Goal: Task Accomplishment & Management: Use online tool/utility

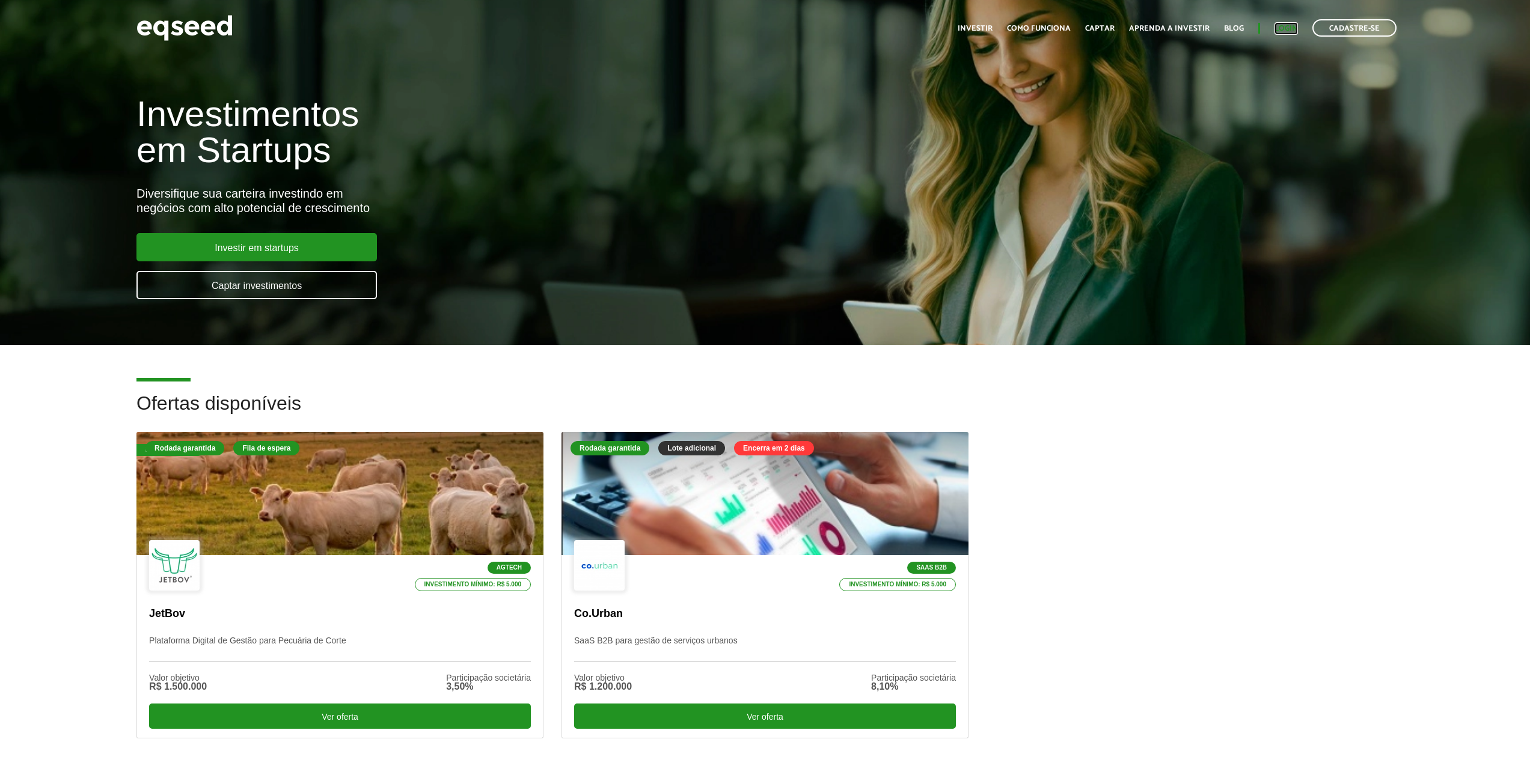
click at [1286, 28] on link "Login" at bounding box center [1285, 28] width 23 height 7
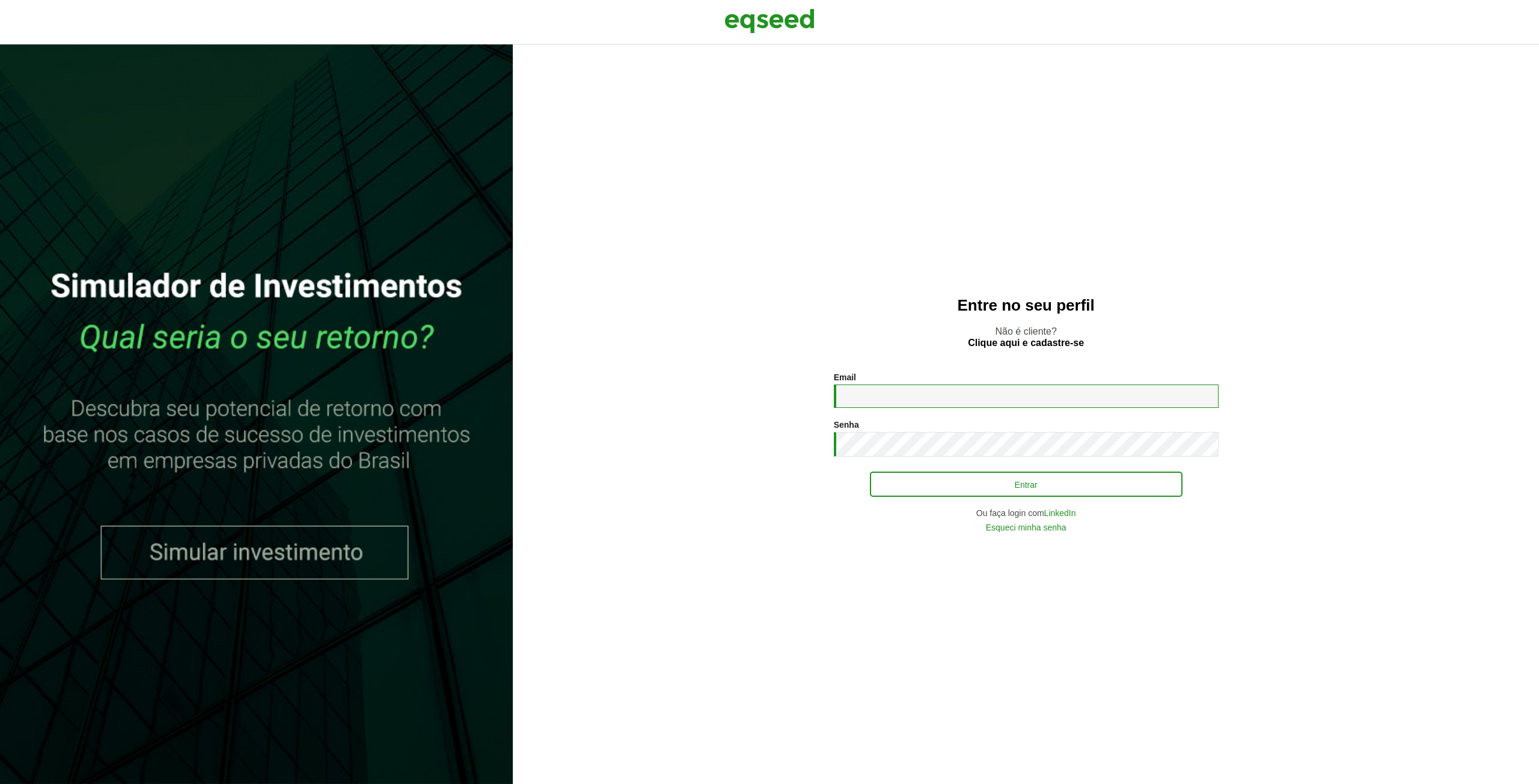
type input "**********"
click at [1010, 479] on button "Entrar" at bounding box center [1026, 484] width 313 height 22
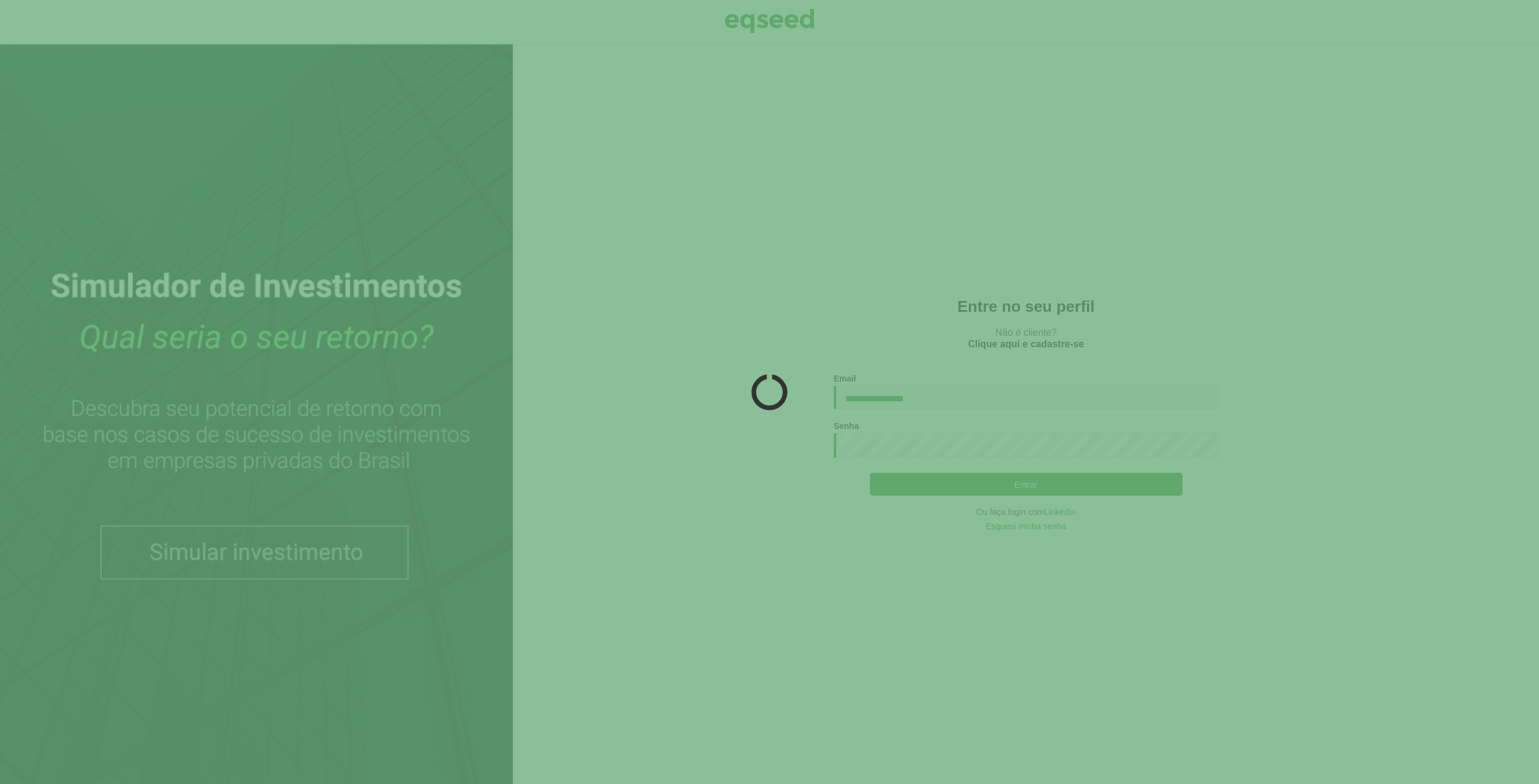
type button "Entrar"
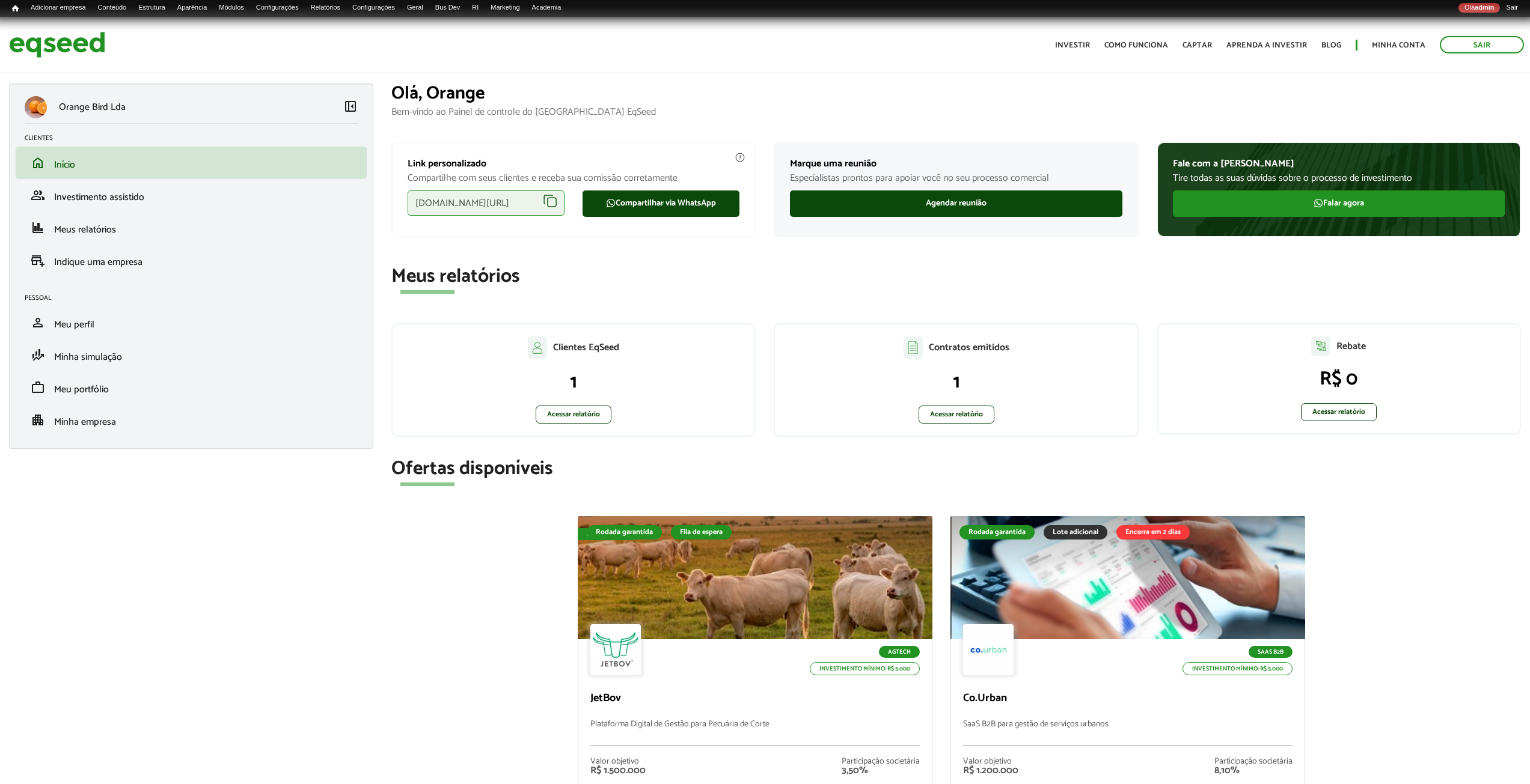
click at [611, 65] on header "Sair Toggle navigation Toggle navigation Início Investir Como funciona Captar A…" at bounding box center [765, 45] width 1530 height 56
click at [483, 19] on link "Rodadas" at bounding box center [477, 21] width 97 height 12
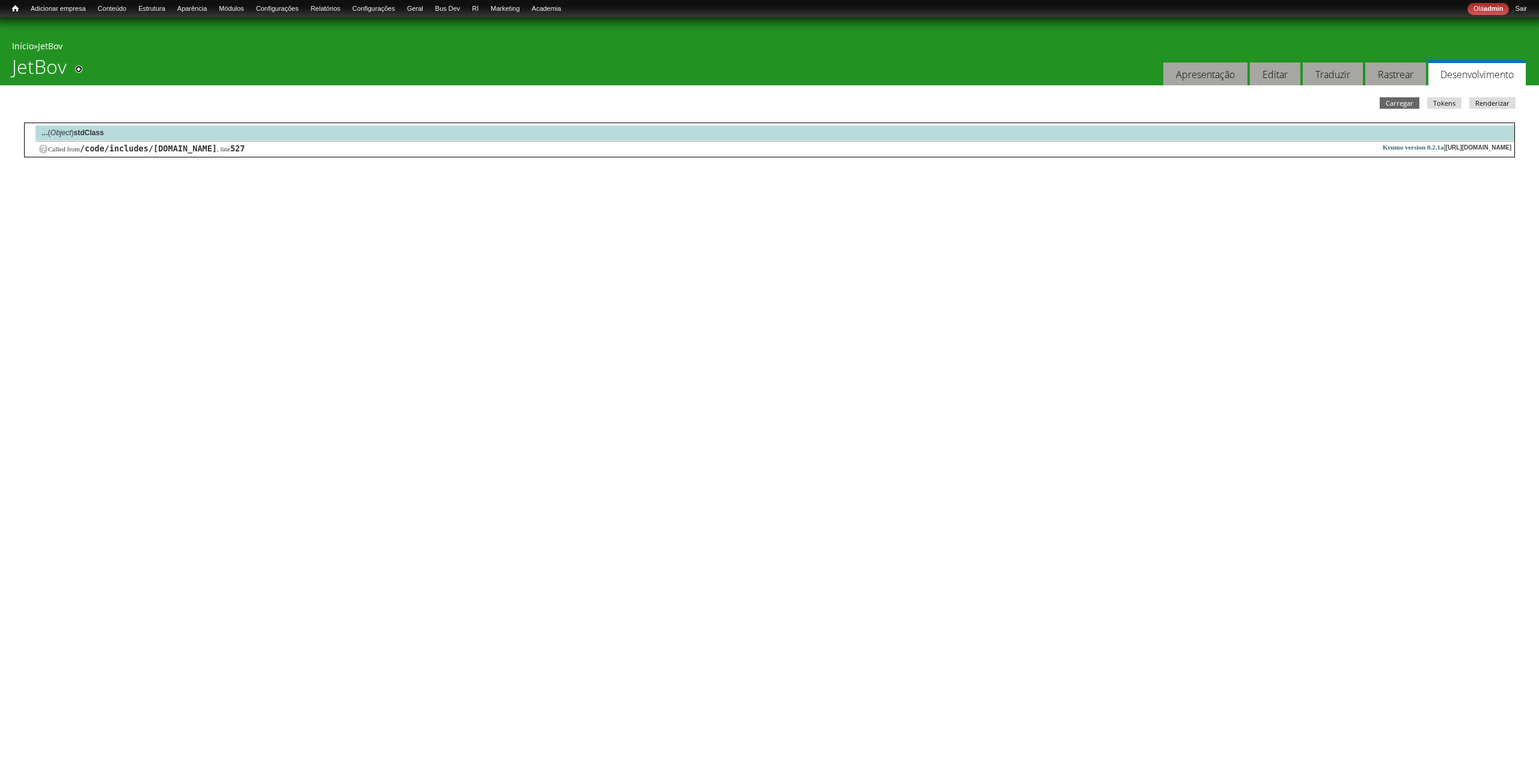
click at [400, 131] on div "... ( Object ) stdClass" at bounding box center [775, 132] width 1479 height 15
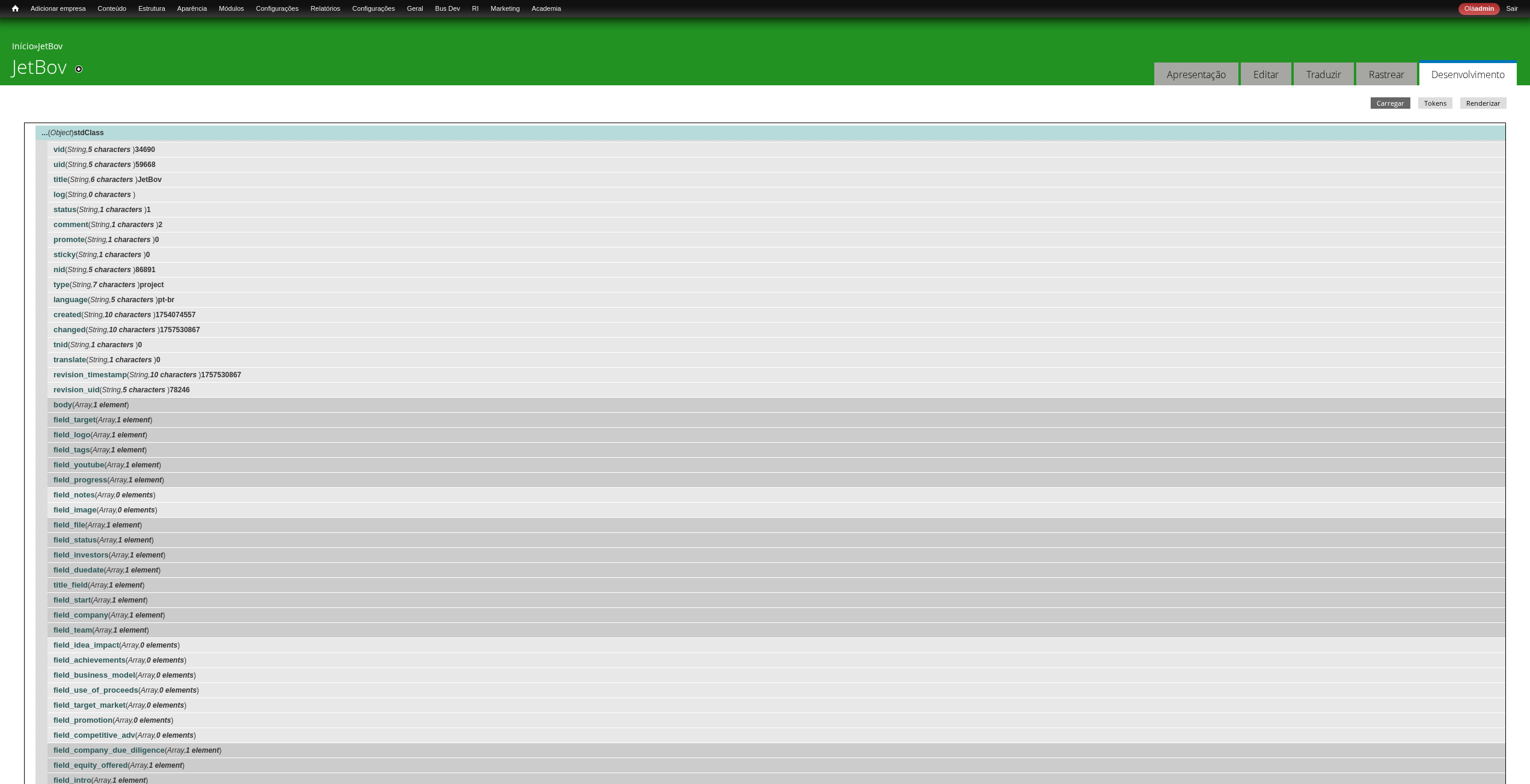
scroll to position [584, 0]
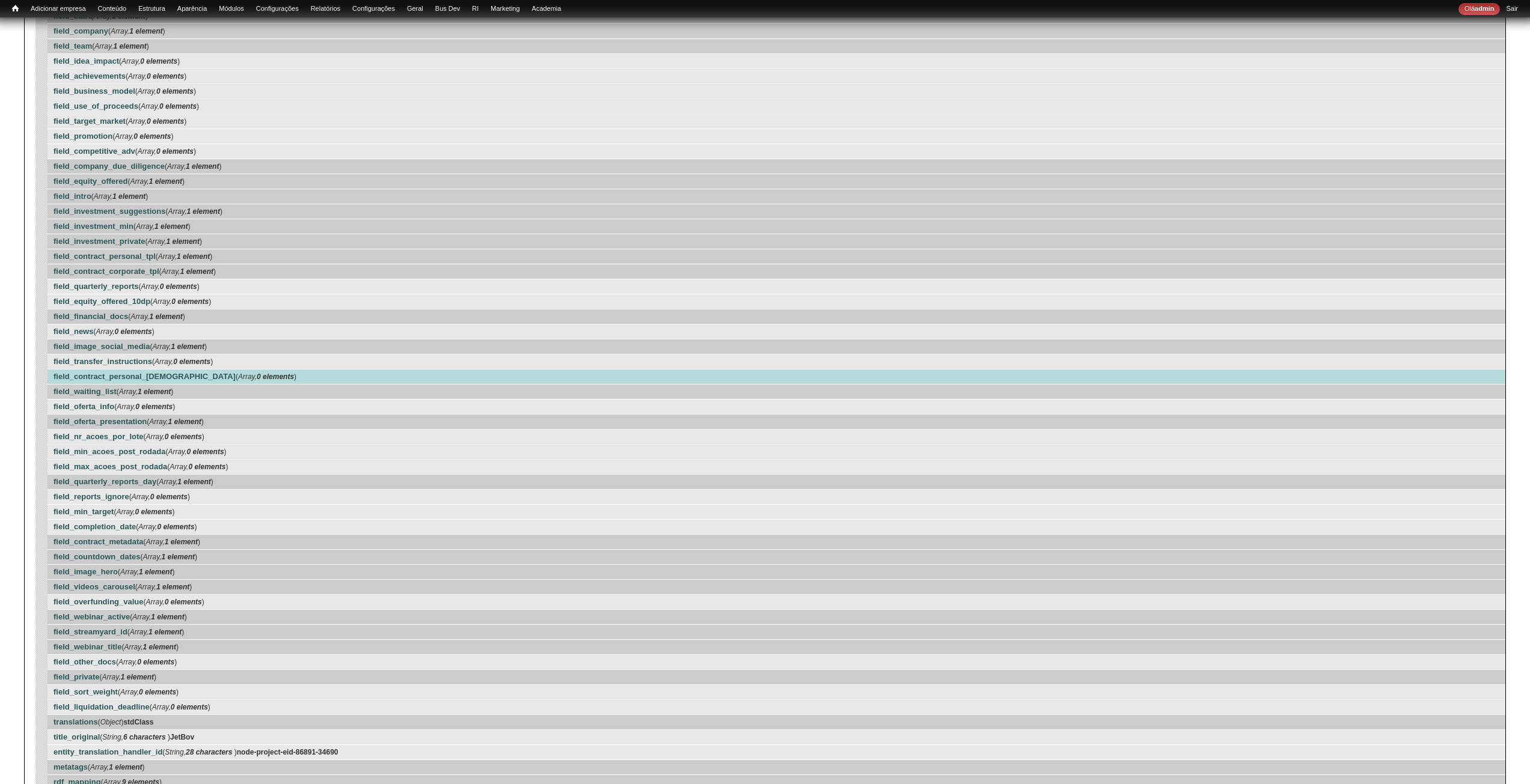
click at [180, 392] on div "field_waiting_list ( Array, 1 element )" at bounding box center [777, 392] width 1458 height 15
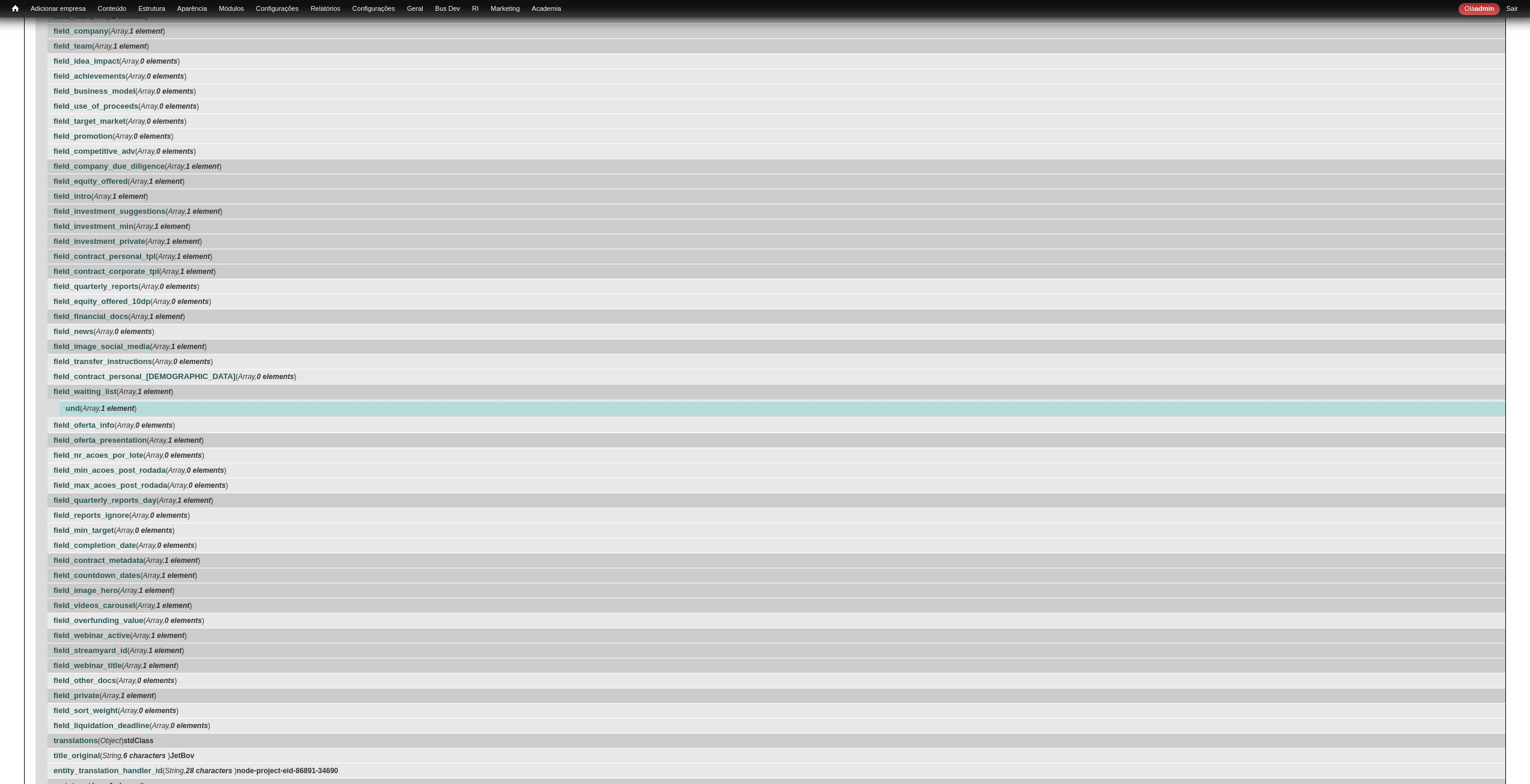
click at [162, 407] on div "und ( Array, 1 element )" at bounding box center [782, 408] width 1446 height 15
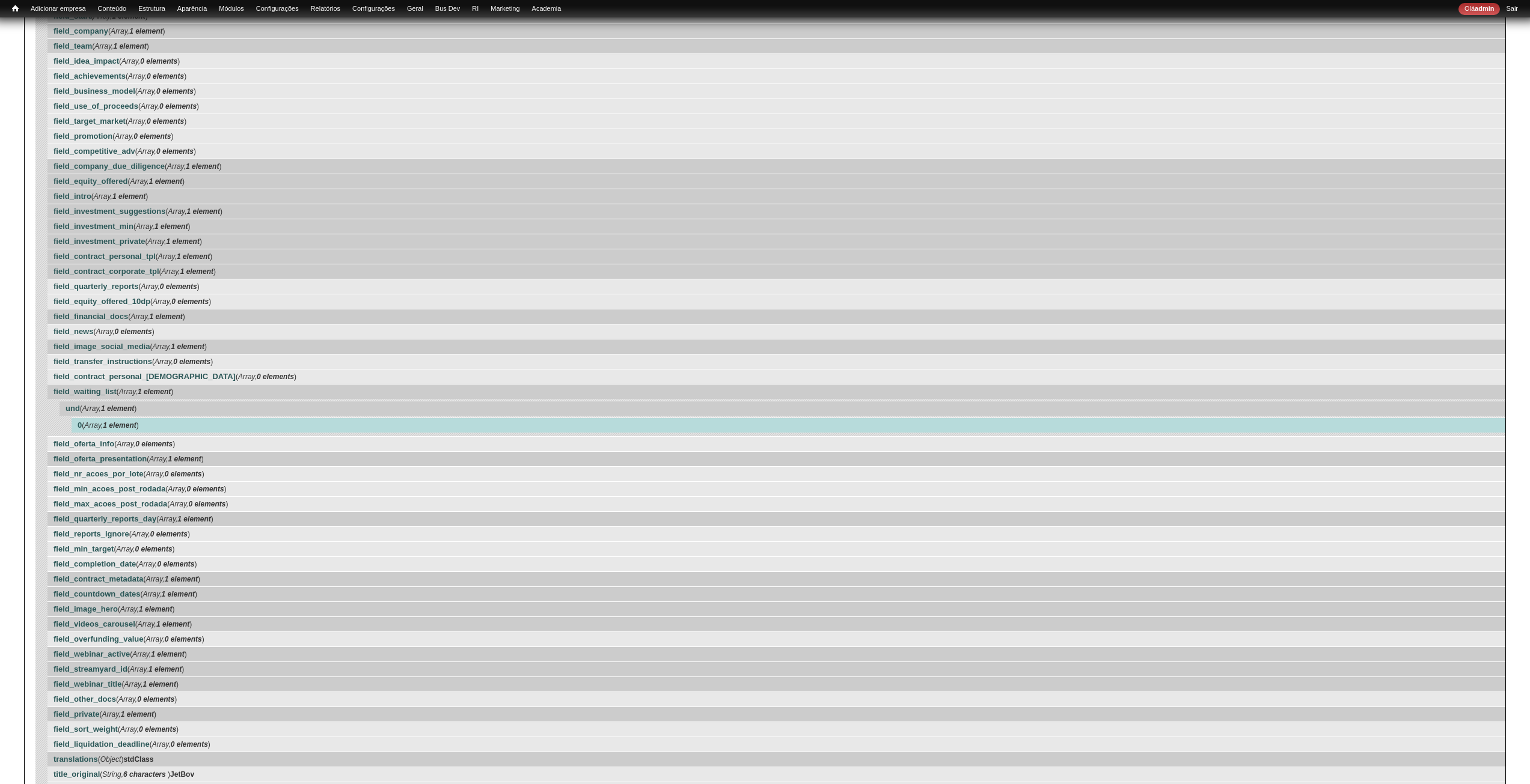
click at [168, 423] on div "0 ( Array, 1 element )" at bounding box center [788, 425] width 1433 height 15
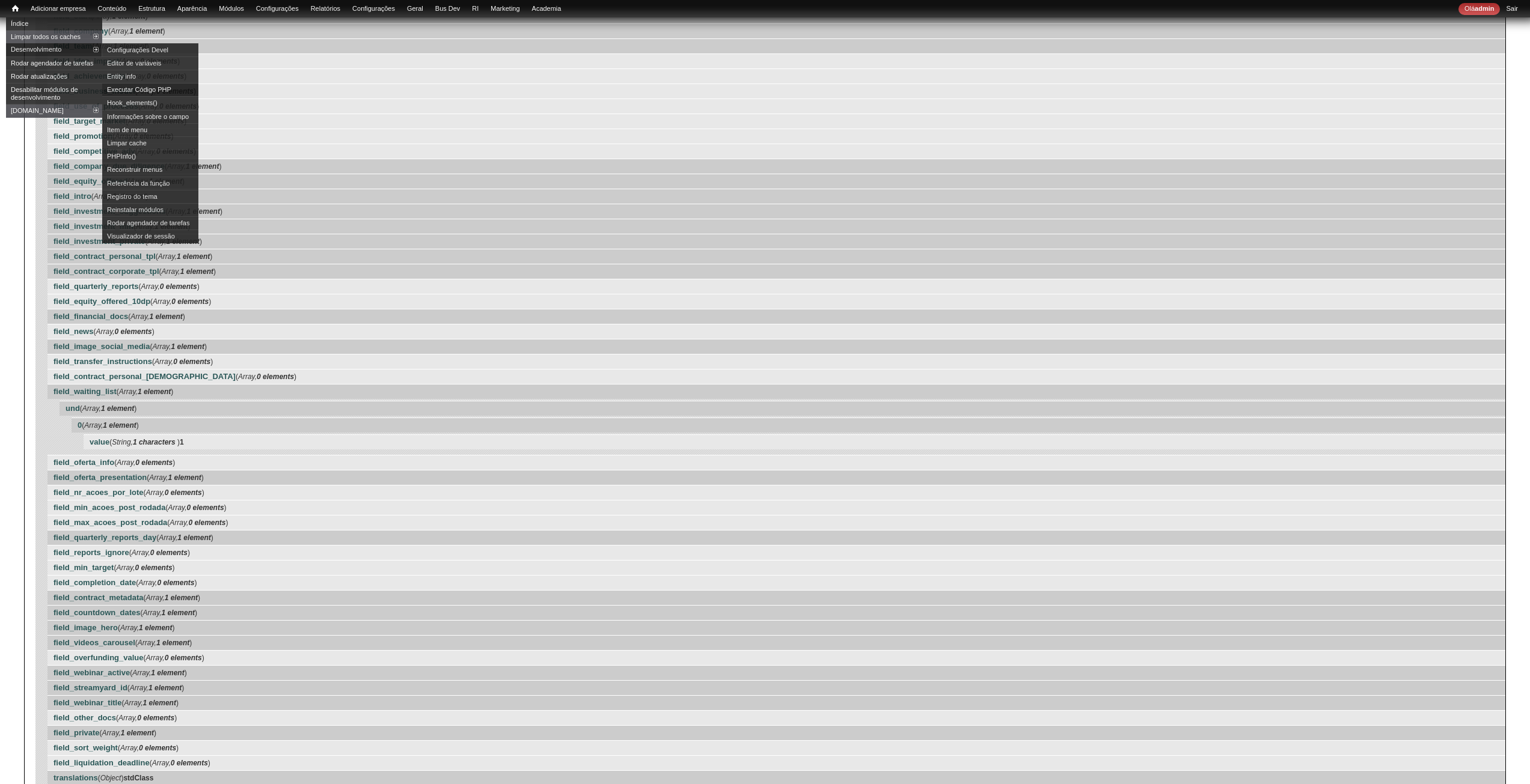
drag, startPoint x: 160, startPoint y: 88, endPoint x: 190, endPoint y: 90, distance: 30.1
click at [160, 88] on link "Executar Código PHP" at bounding box center [150, 90] width 97 height 13
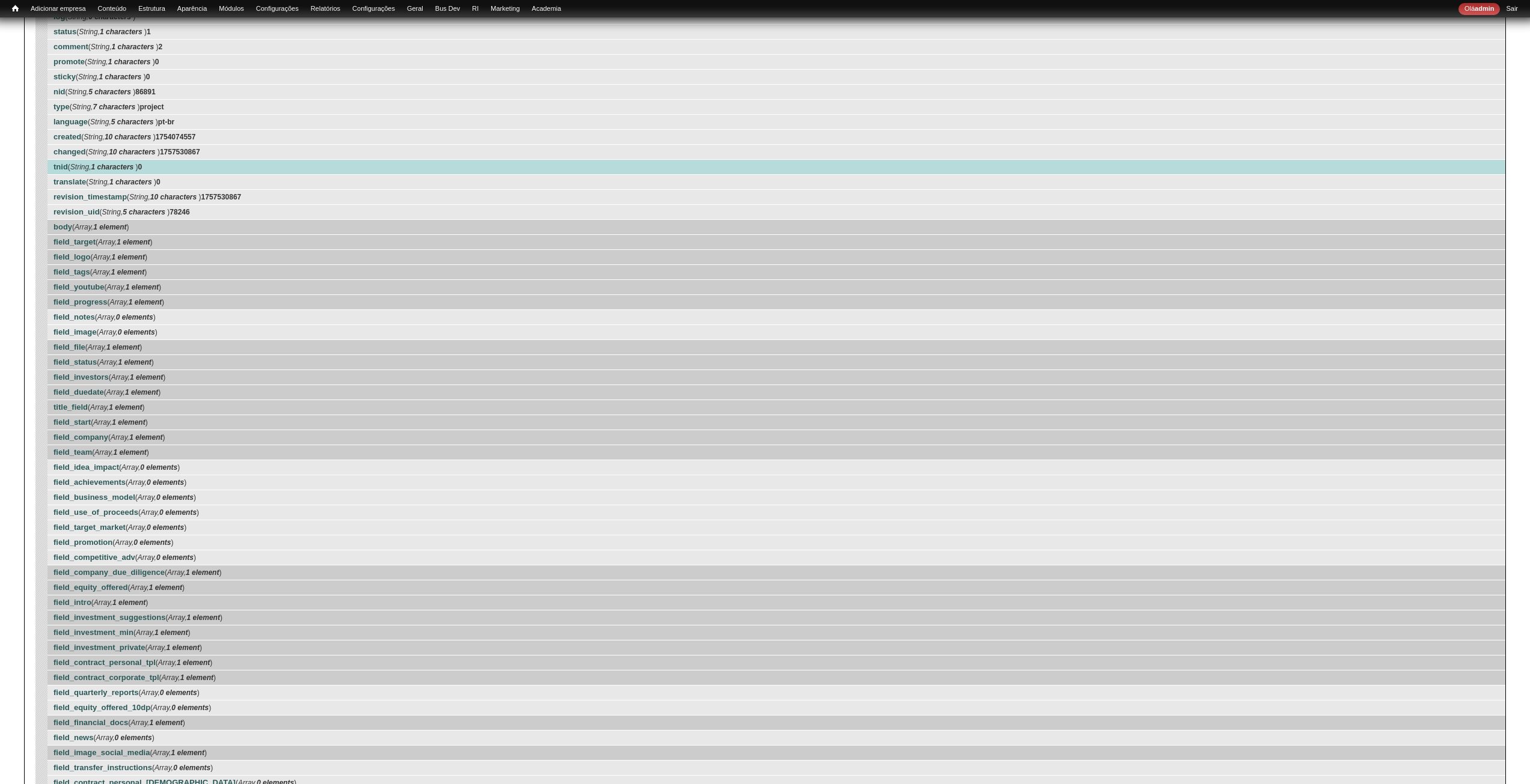
scroll to position [0, 0]
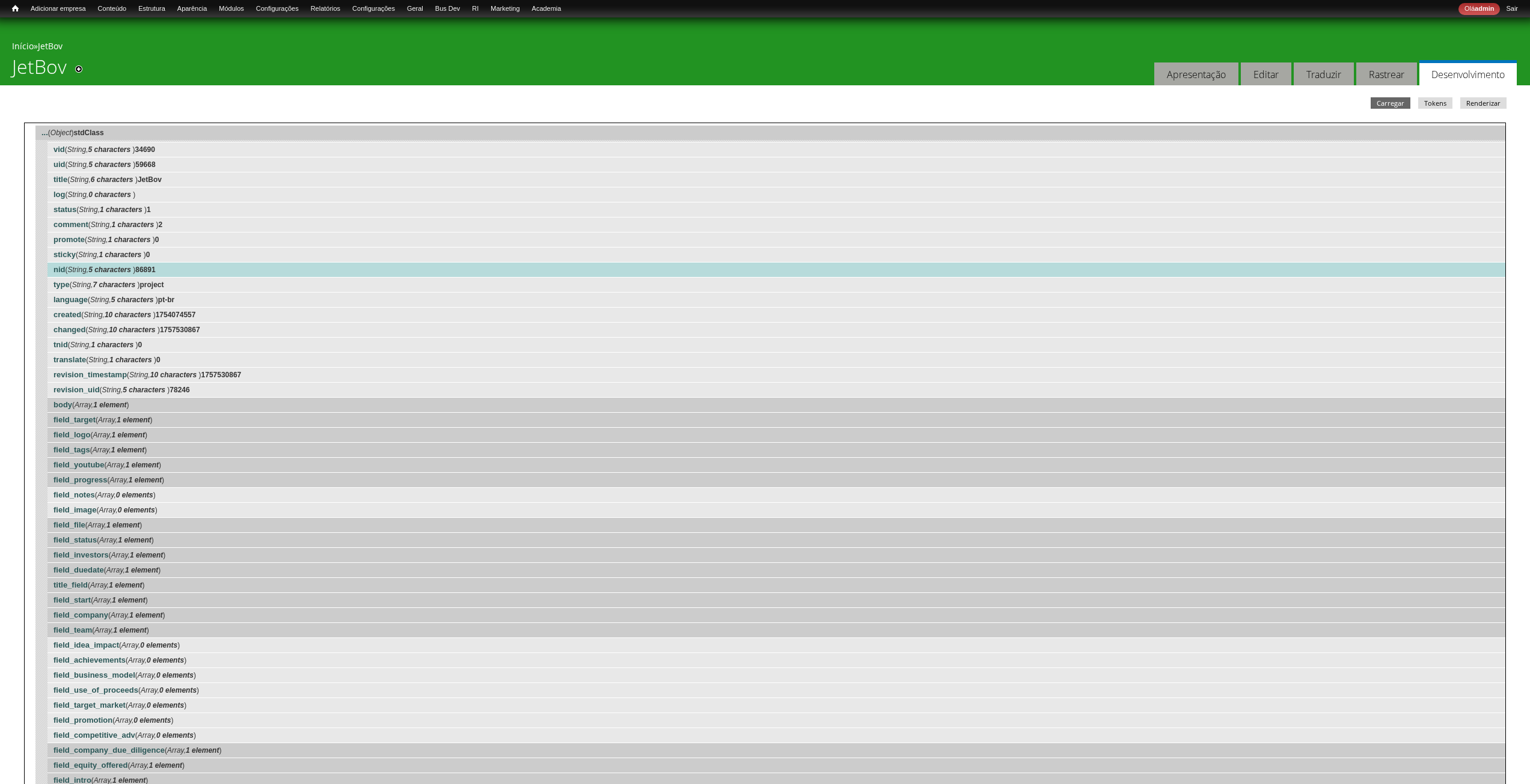
click at [156, 271] on strong "86891" at bounding box center [144, 270] width 20 height 8
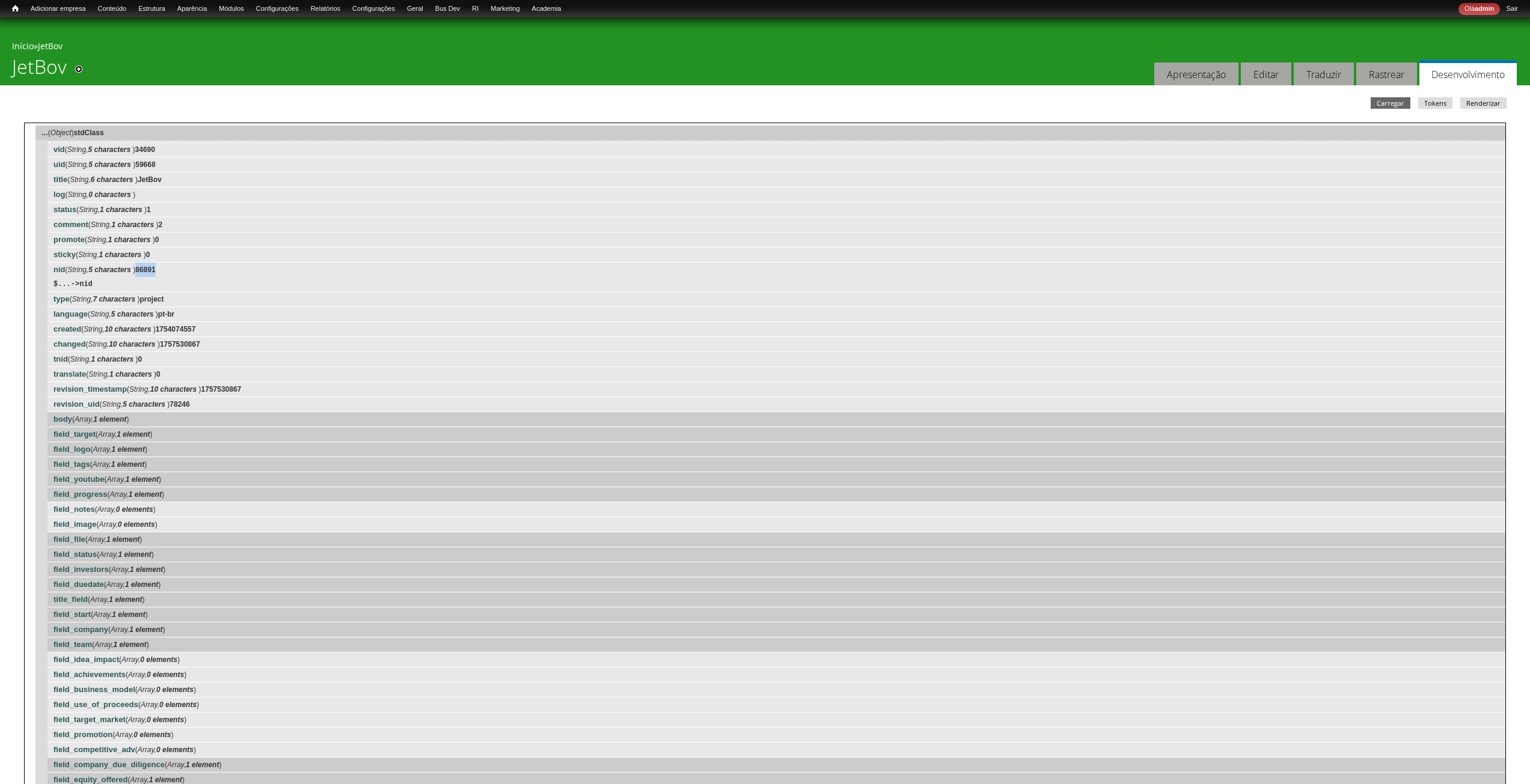
copy strong "86891"
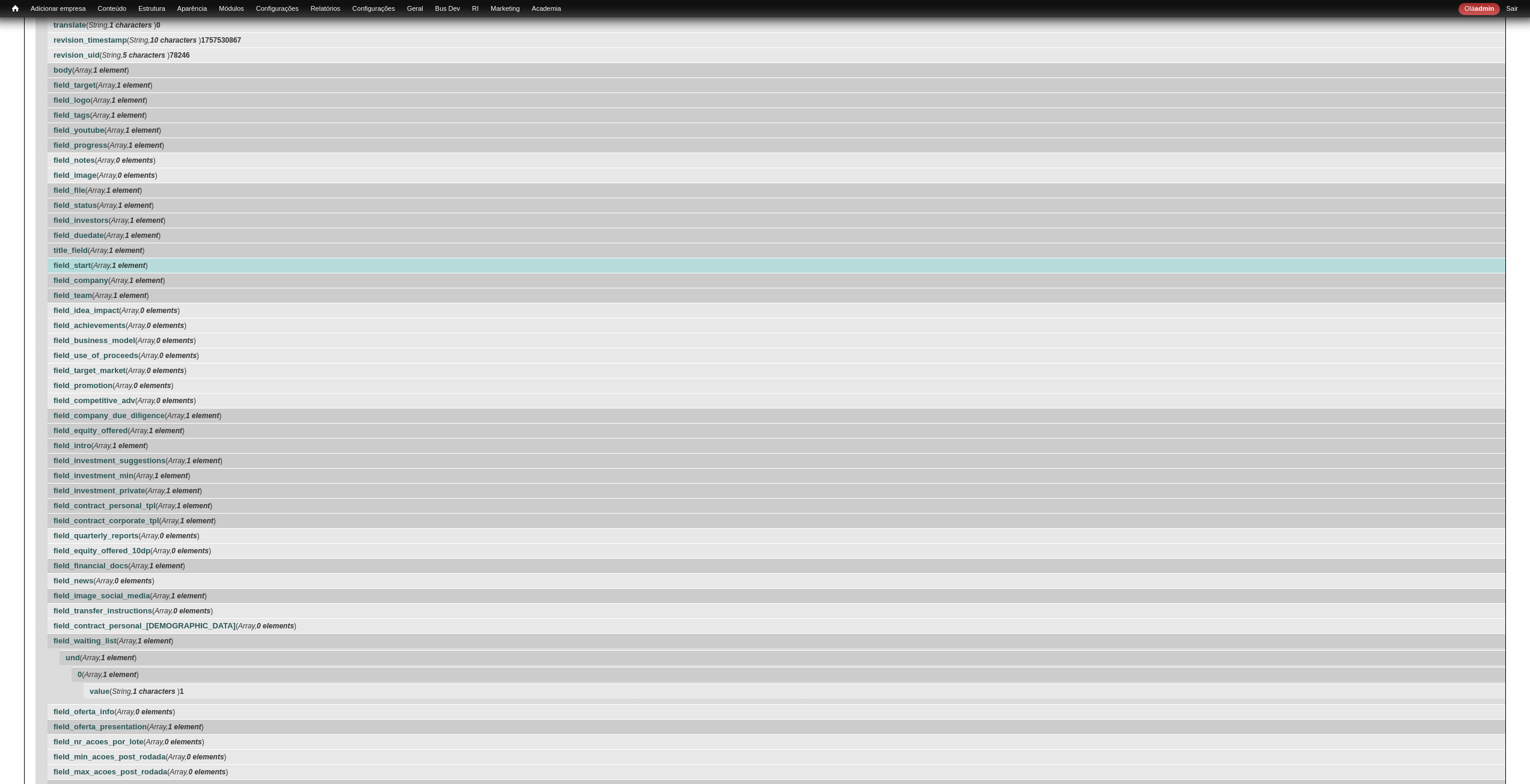
scroll to position [481, 0]
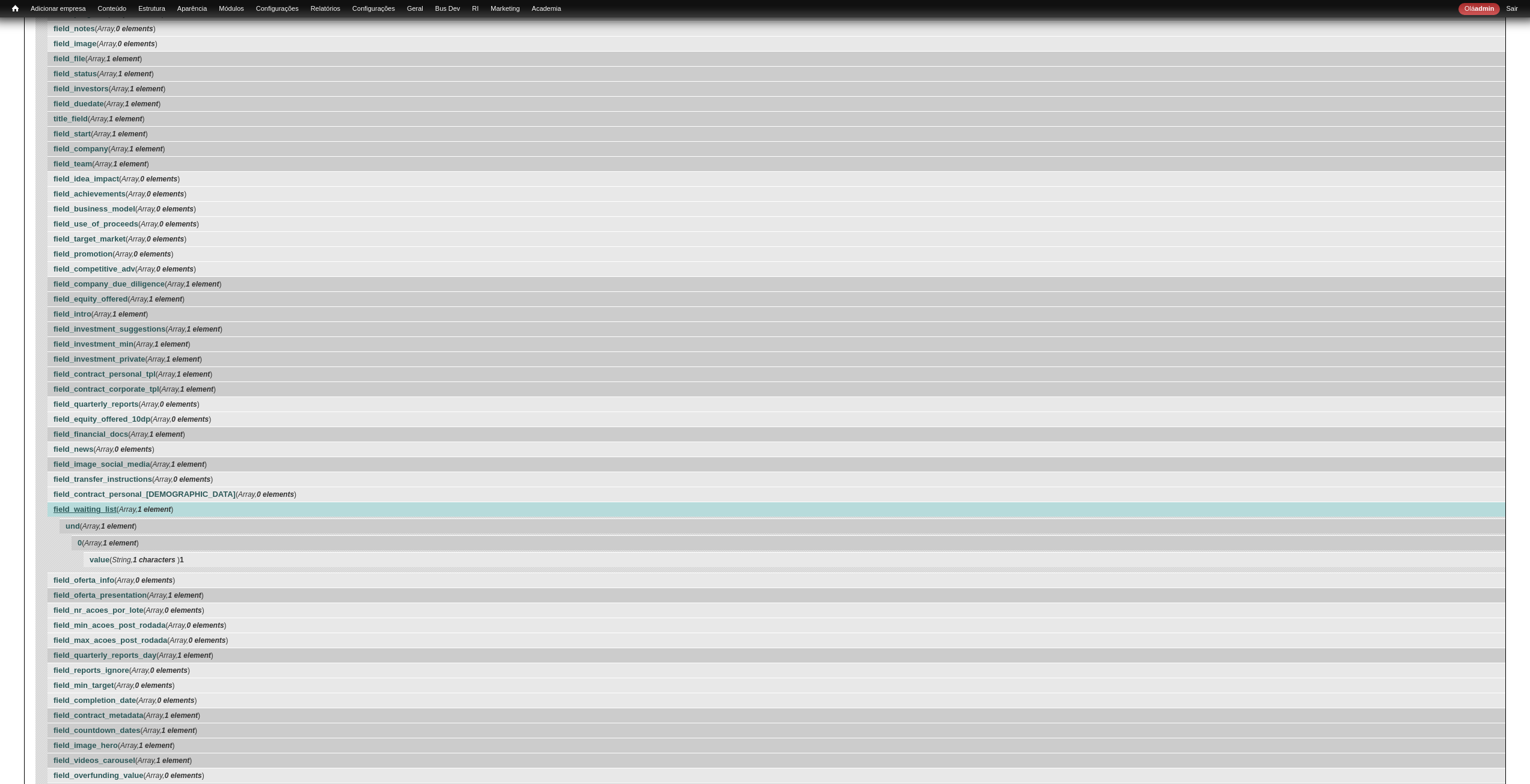
click at [93, 512] on link "field_waiting_list" at bounding box center [84, 510] width 63 height 9
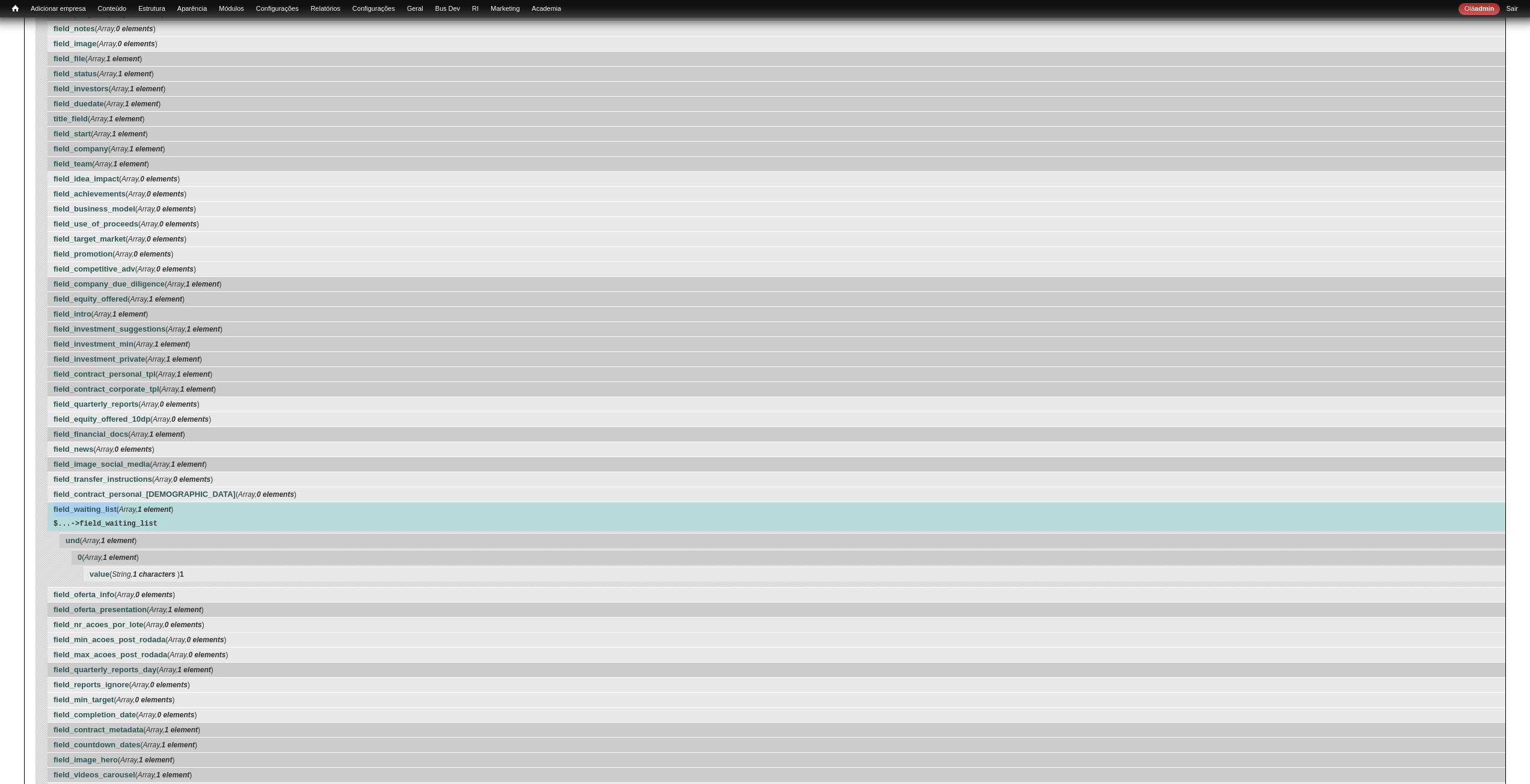
copy div "field_waiting_list"
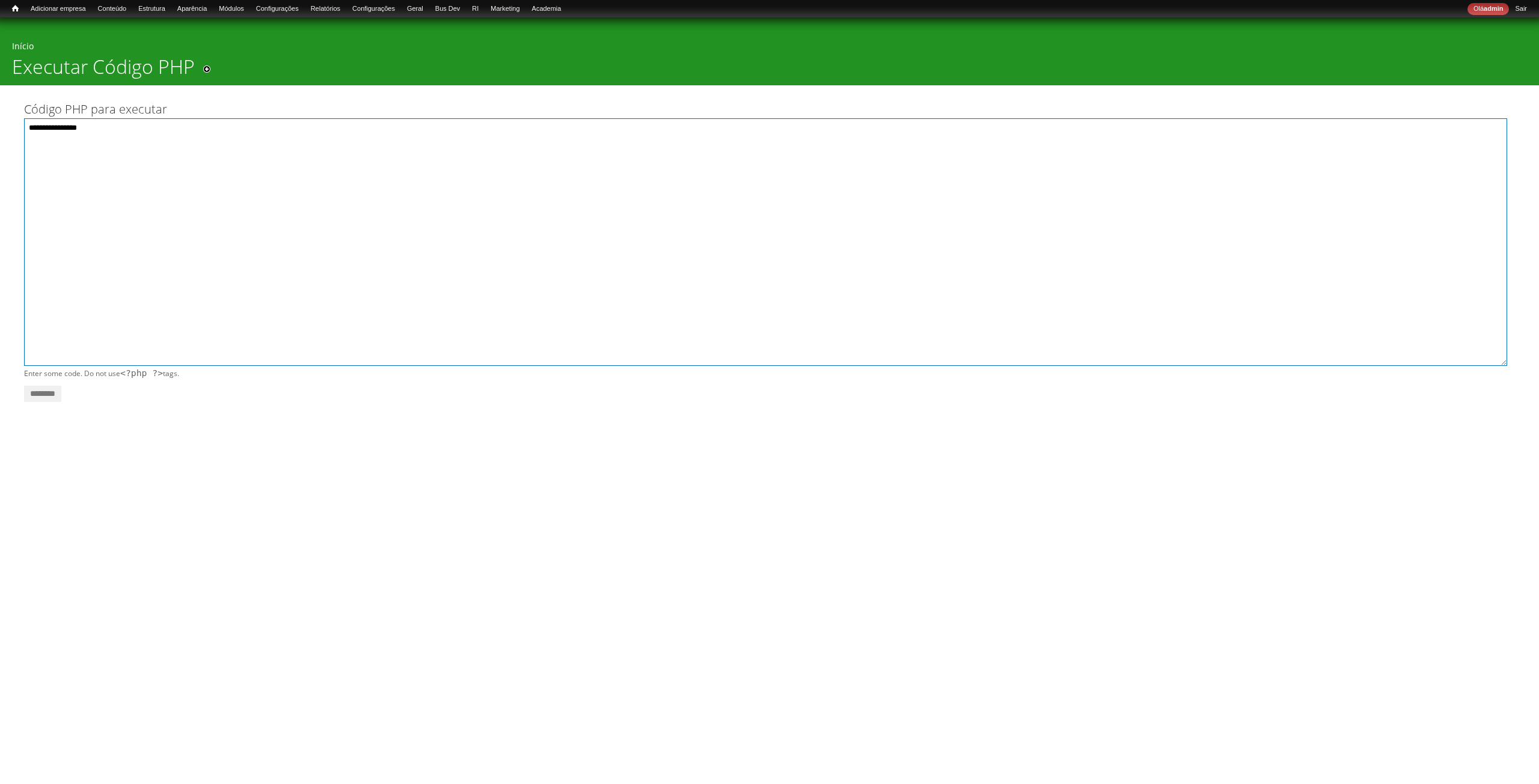
paste textarea "*****"
paste textarea "**********"
type textarea "**********"
click at [45, 396] on input "********" at bounding box center [43, 393] width 37 height 16
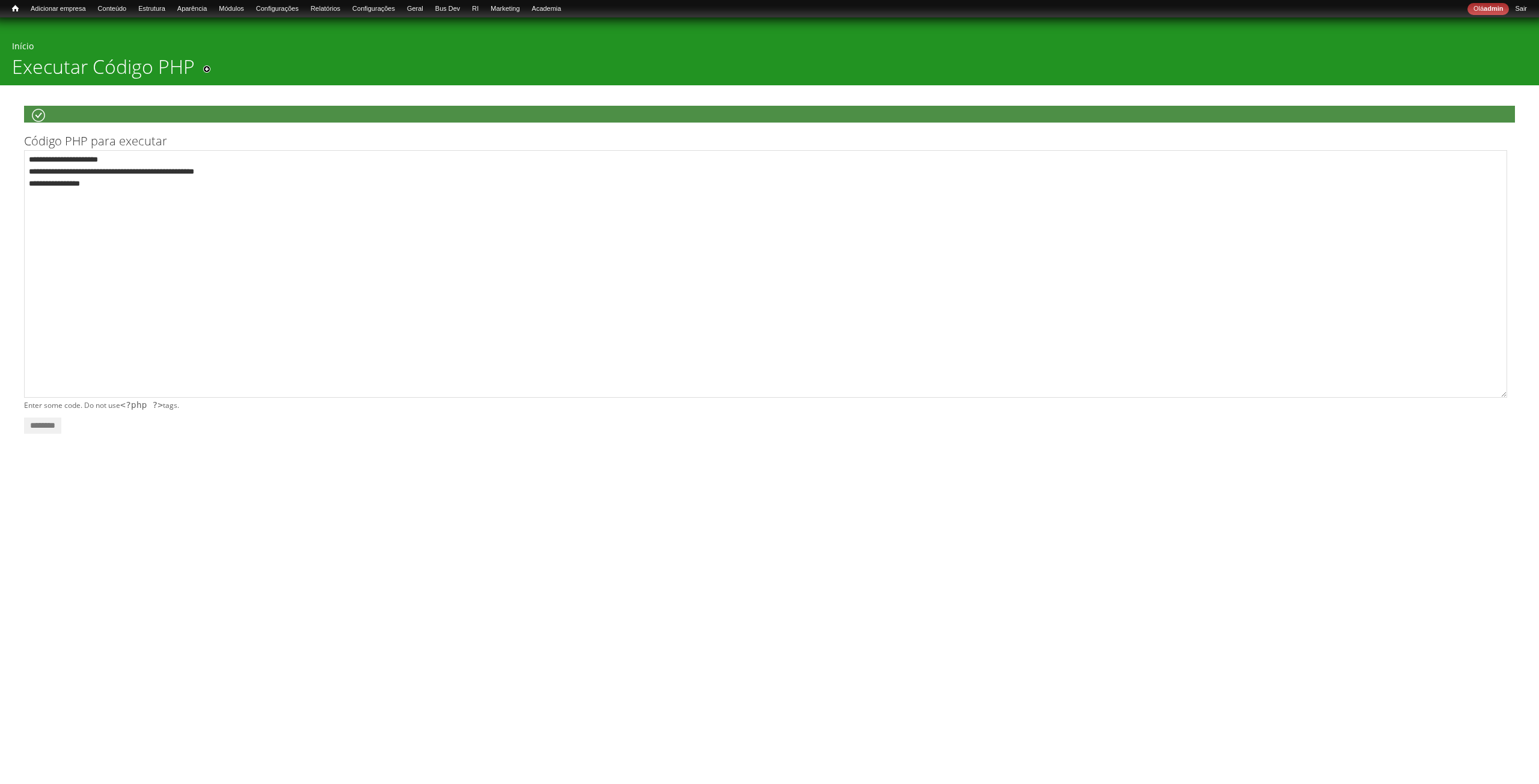
drag, startPoint x: 1123, startPoint y: 36, endPoint x: 1118, endPoint y: 15, distance: 21.6
click at [1123, 36] on div "Você está aqui Início Executar Código PHP Adicionar aos atalhos Default" at bounding box center [770, 52] width 1539 height 67
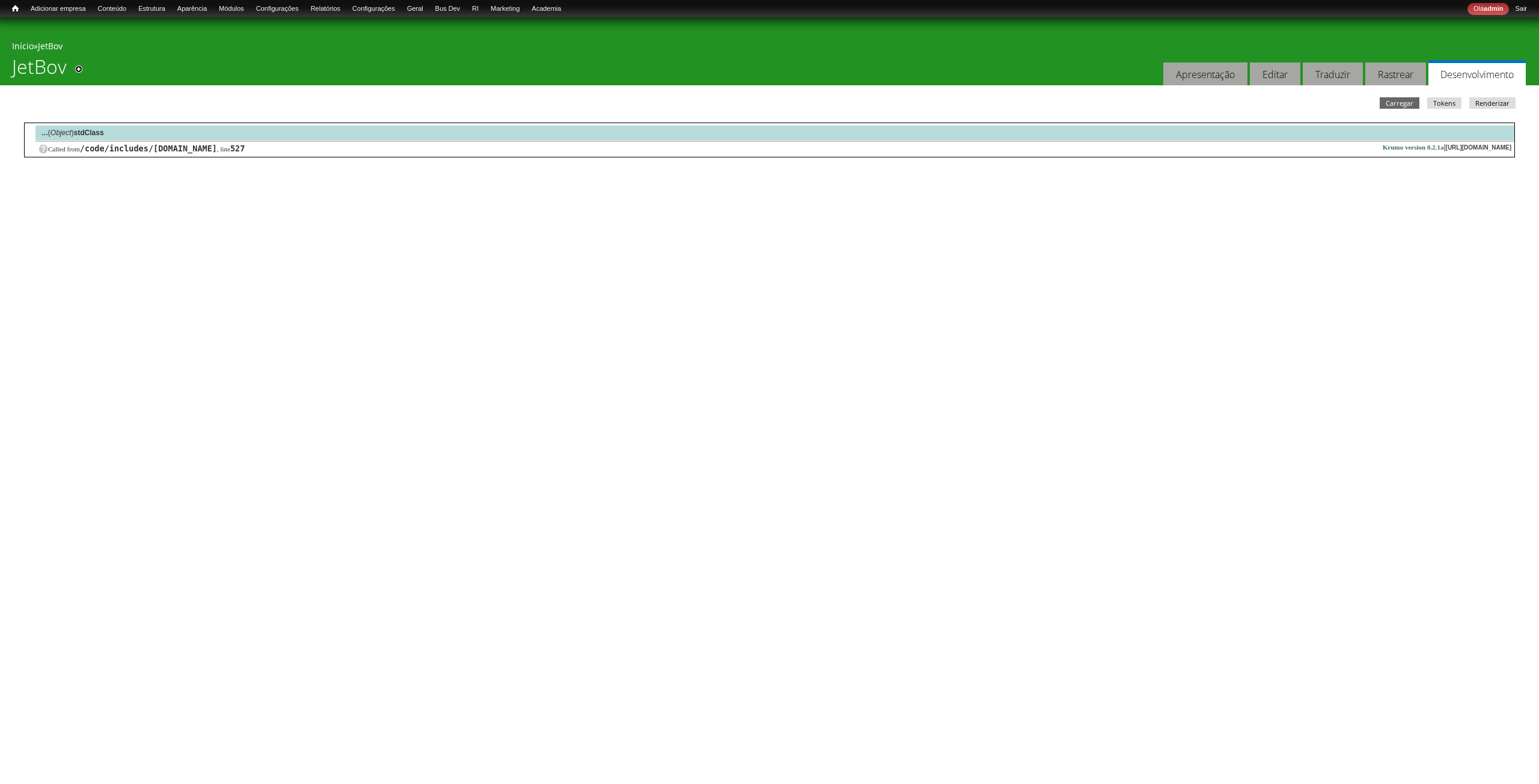
click at [178, 126] on div "... ( Object ) stdClass" at bounding box center [775, 132] width 1479 height 15
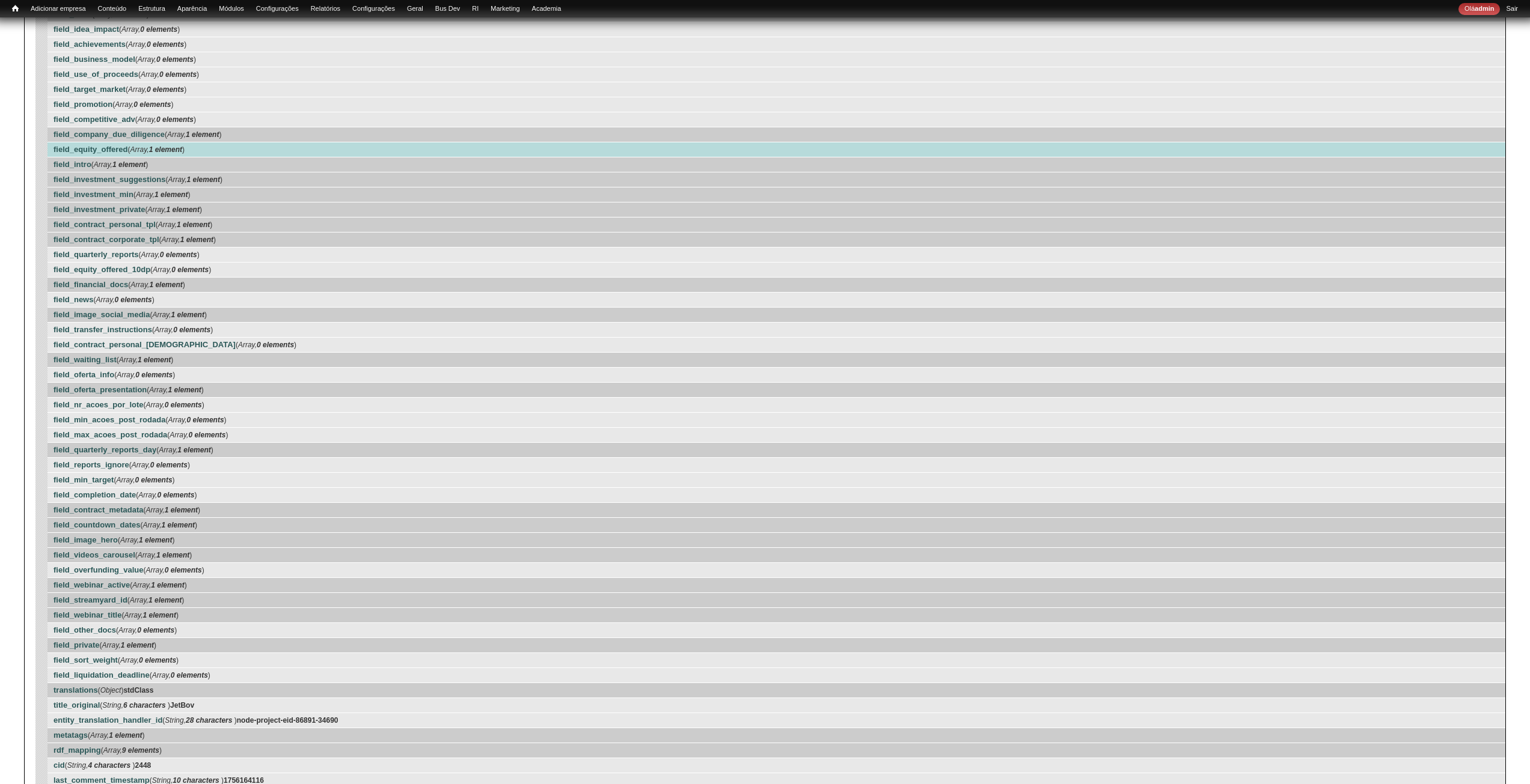
scroll to position [686, 0]
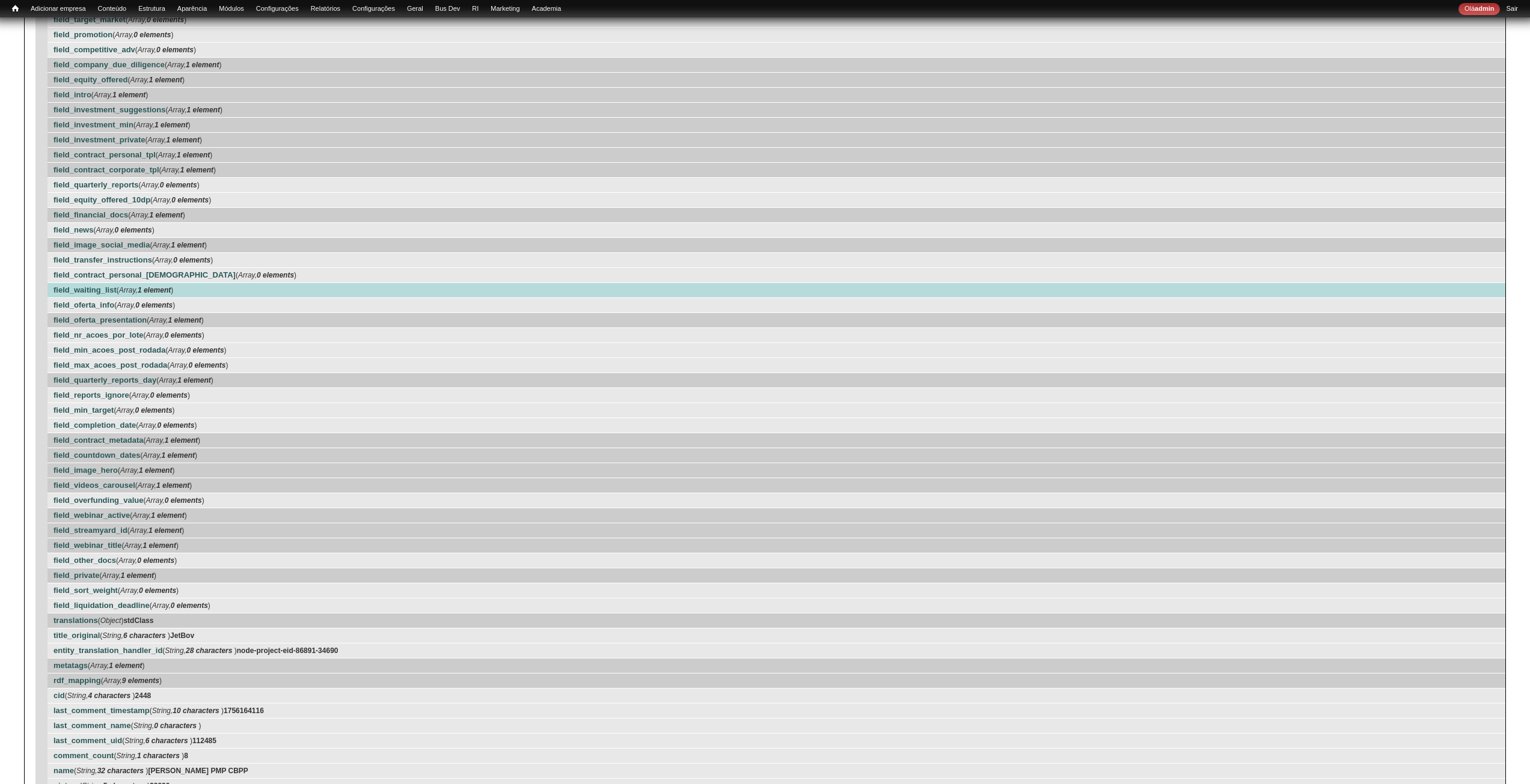
click at [160, 290] on strong "1 element" at bounding box center [154, 289] width 33 height 8
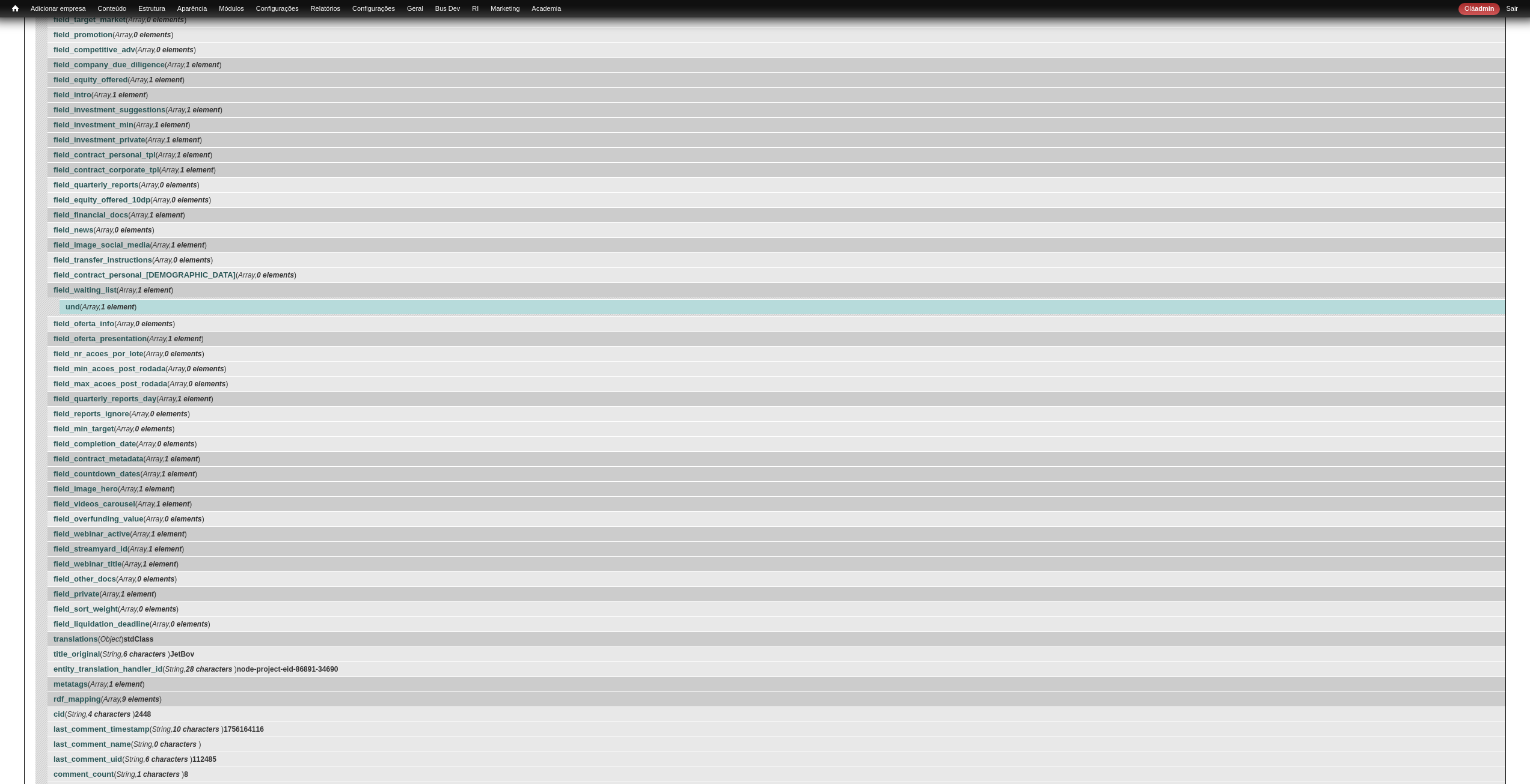
click at [167, 306] on div "und ( Array, 1 element )" at bounding box center [782, 306] width 1446 height 15
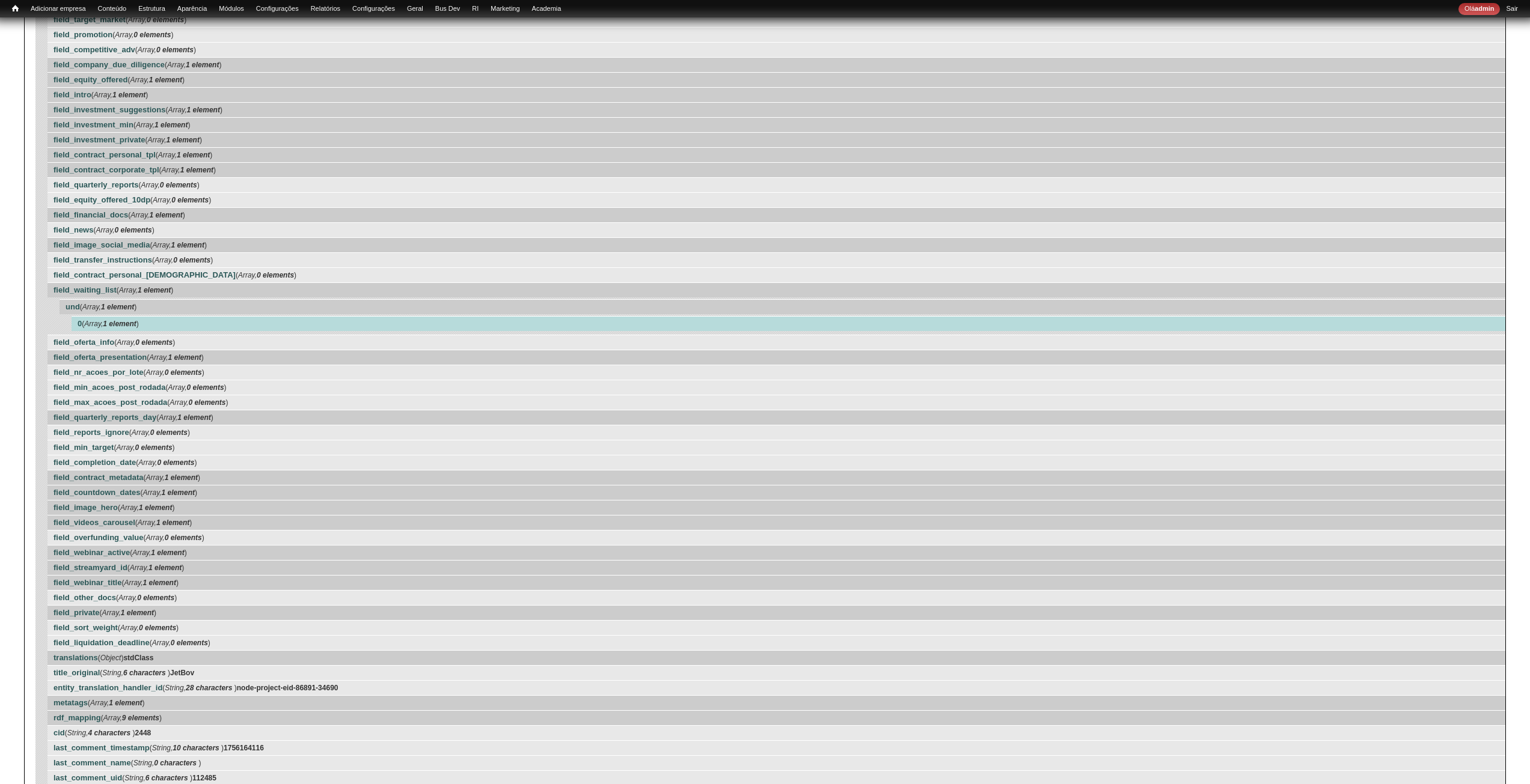
click at [175, 323] on div "0 ( Array, 1 element )" at bounding box center [788, 323] width 1433 height 15
